Goal: Task Accomplishment & Management: Use online tool/utility

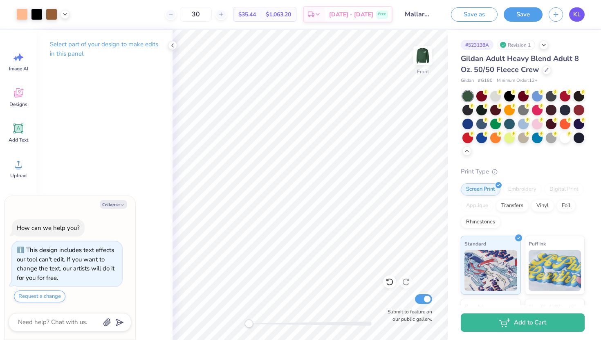
click at [578, 12] on span "KL" at bounding box center [576, 14] width 7 height 9
click at [575, 15] on span "KL" at bounding box center [576, 14] width 7 height 9
type textarea "x"
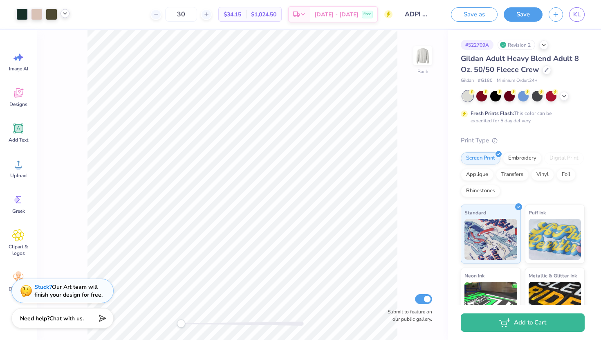
click at [65, 16] on icon at bounding box center [65, 13] width 7 height 7
click at [583, 9] on div "KL" at bounding box center [577, 14] width 16 height 14
click at [571, 14] on link "KL" at bounding box center [577, 14] width 16 height 14
click at [66, 16] on icon at bounding box center [65, 13] width 7 height 7
